Goal: Task Accomplishment & Management: Use online tool/utility

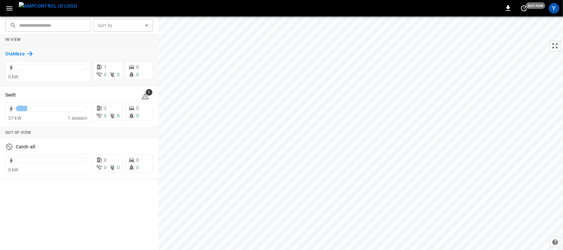
click at [21, 55] on h6 "OtaMesa" at bounding box center [14, 53] width 19 height 7
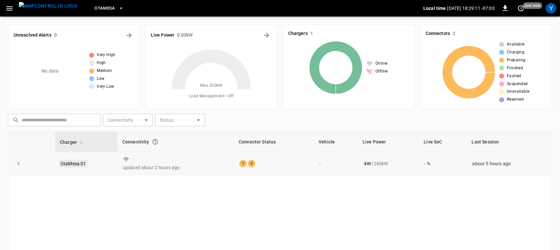
click at [72, 165] on link "OtaMesa 01" at bounding box center [73, 164] width 28 height 8
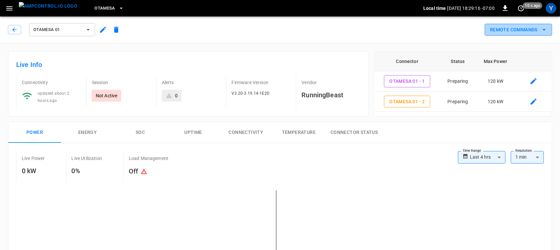
click at [507, 31] on button "Remote Commands" at bounding box center [517, 30] width 67 height 12
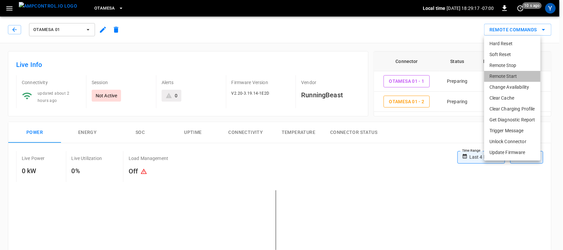
click at [498, 73] on li "Remote Start" at bounding box center [512, 76] width 56 height 11
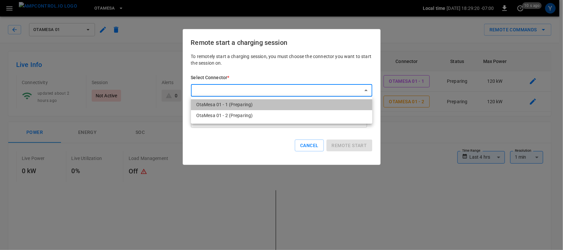
click at [258, 106] on li "OtaMesa 01 - 1 (Preparing)" at bounding box center [282, 104] width 182 height 11
type input "**********"
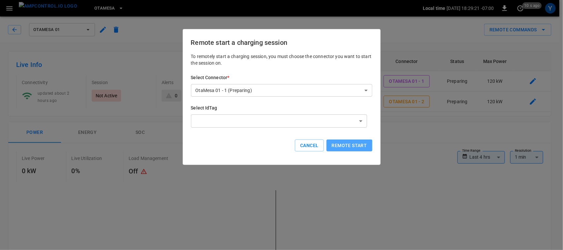
click at [365, 149] on button "Remote start" at bounding box center [350, 146] width 46 height 12
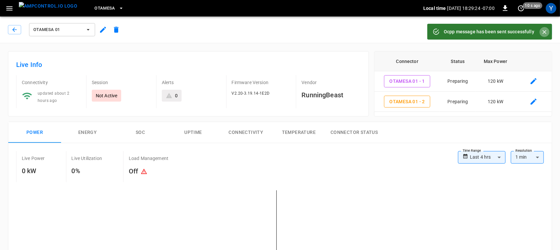
click at [540, 30] on button "Close" at bounding box center [544, 32] width 10 height 10
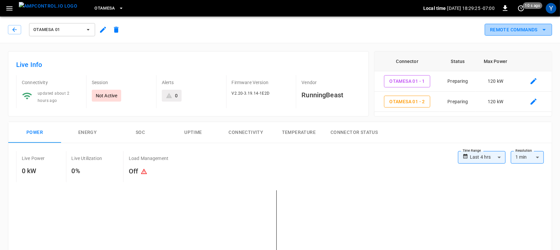
click at [509, 32] on button "Remote Commands" at bounding box center [517, 30] width 67 height 12
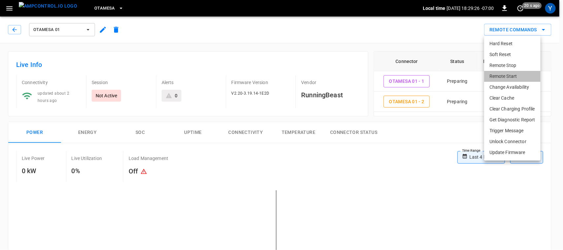
click at [499, 78] on li "Remote Start" at bounding box center [512, 76] width 56 height 11
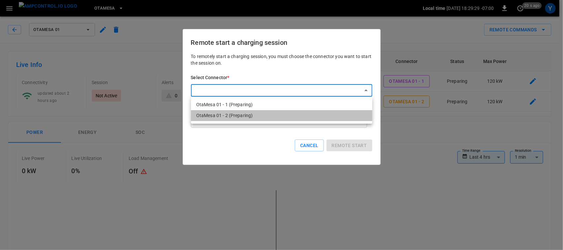
click at [257, 116] on li "OtaMesa 01 - 2 (Preparing)" at bounding box center [282, 115] width 182 height 11
type input "**********"
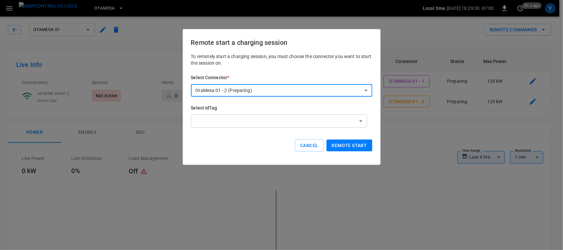
click at [351, 149] on button "Remote start" at bounding box center [350, 146] width 46 height 12
